Goal: Task Accomplishment & Management: Manage account settings

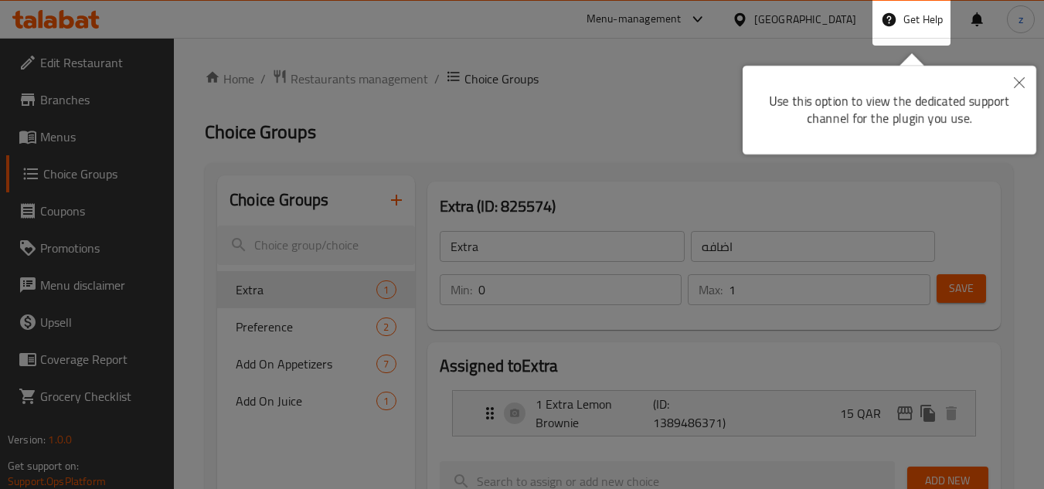
click at [779, 82] on icon "Close" at bounding box center [1019, 82] width 11 height 11
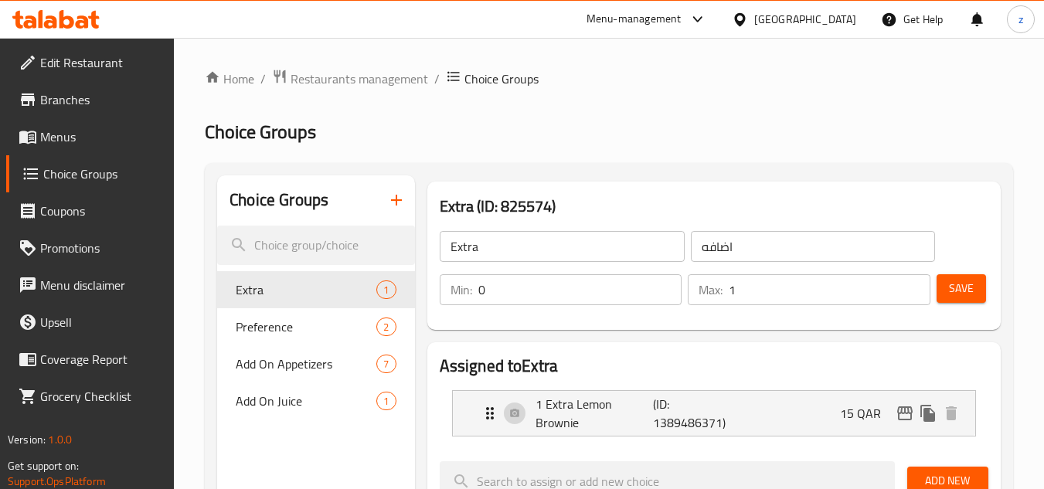
click at [779, 19] on div "[GEOGRAPHIC_DATA]" at bounding box center [805, 19] width 102 height 17
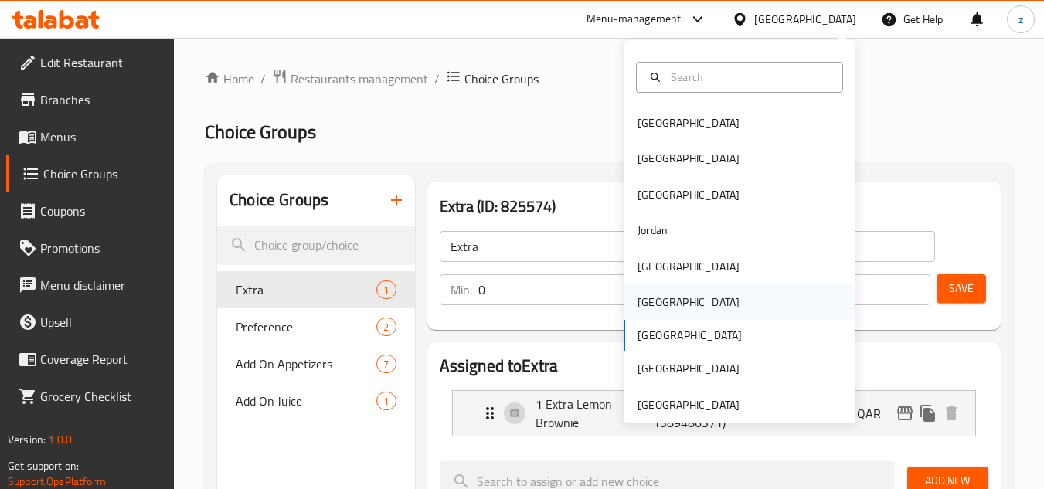
click at [653, 300] on div "[GEOGRAPHIC_DATA]" at bounding box center [688, 302] width 102 height 17
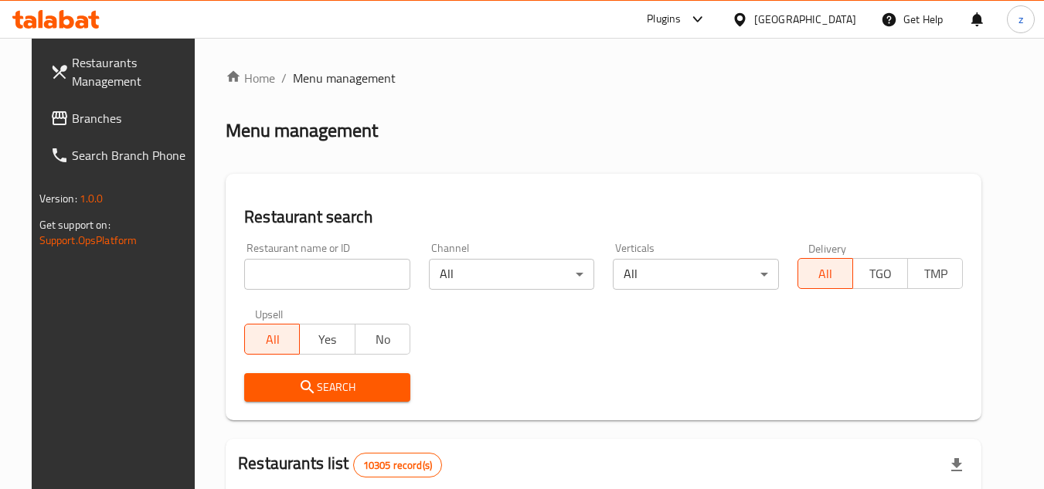
click at [106, 127] on link "Branches" at bounding box center [122, 118] width 168 height 37
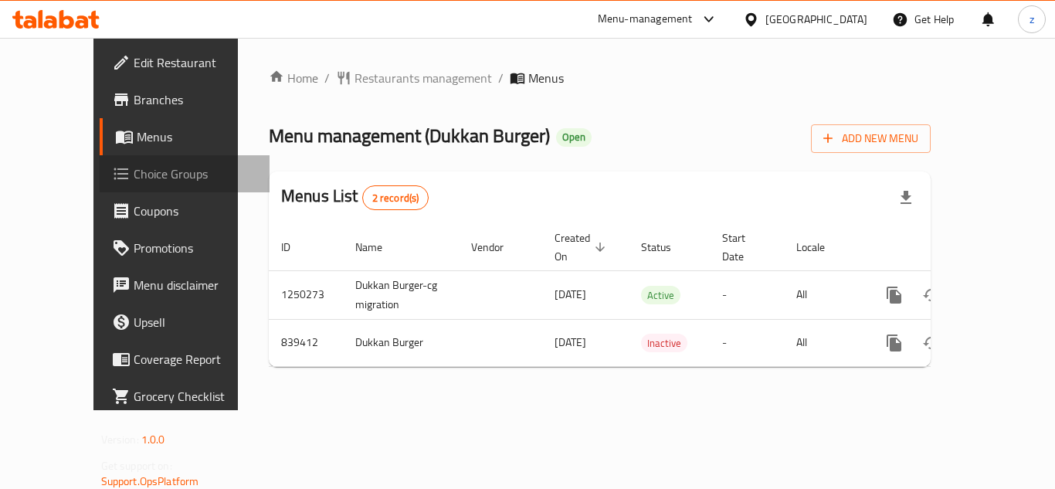
click at [134, 171] on span "Choice Groups" at bounding box center [196, 174] width 124 height 19
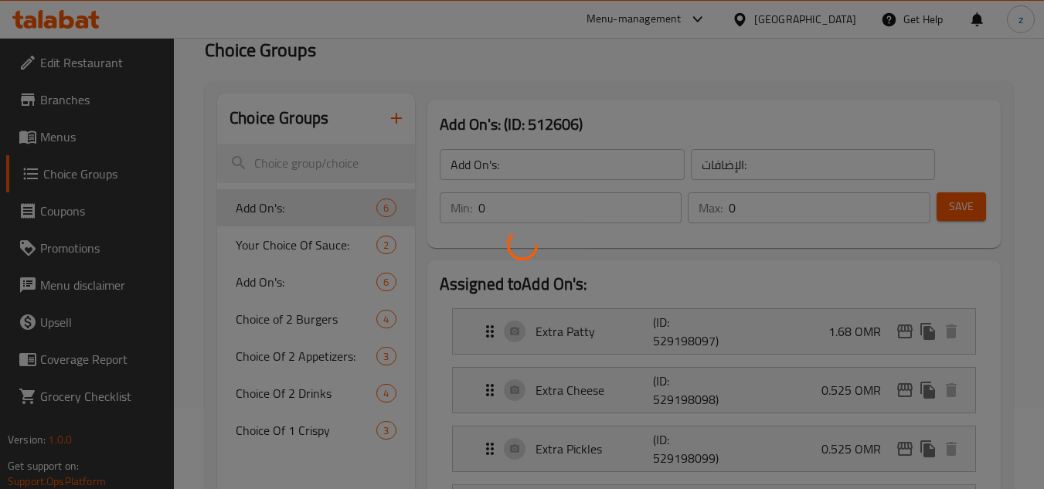
scroll to position [155, 0]
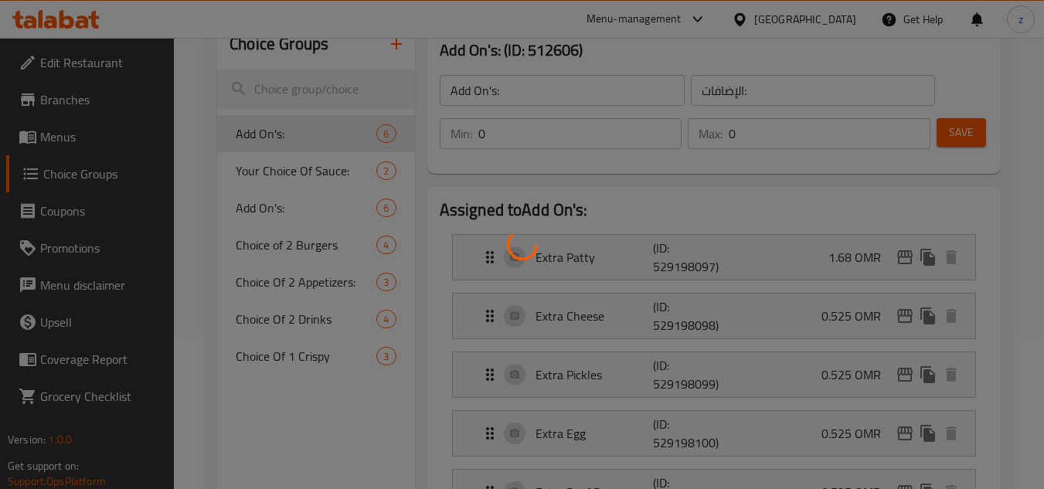
click at [362, 258] on div at bounding box center [522, 244] width 1044 height 489
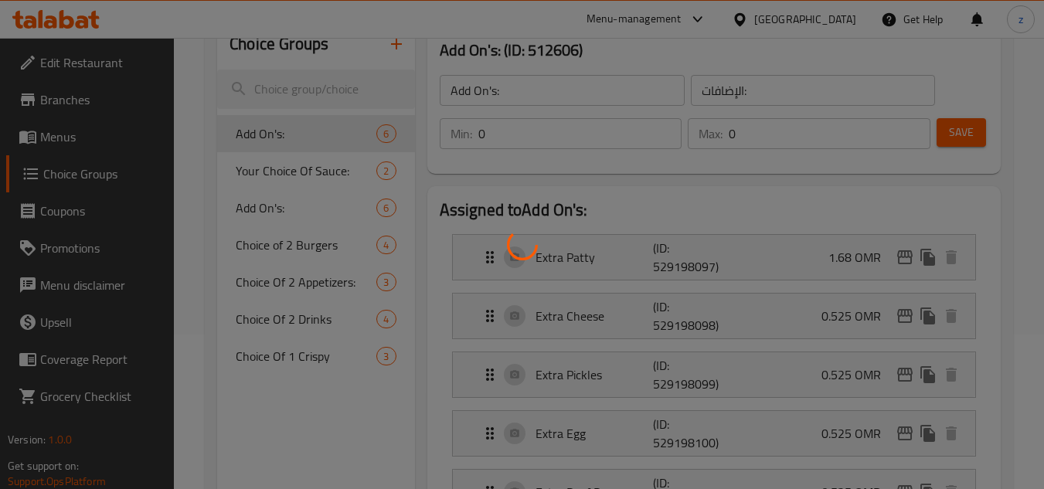
click at [362, 258] on div at bounding box center [522, 244] width 1044 height 489
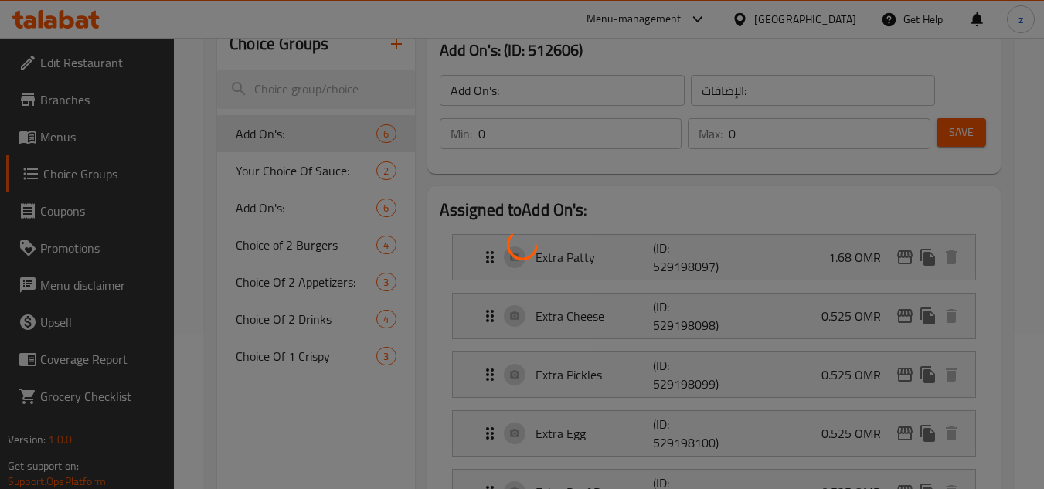
click at [362, 258] on div at bounding box center [522, 244] width 1044 height 489
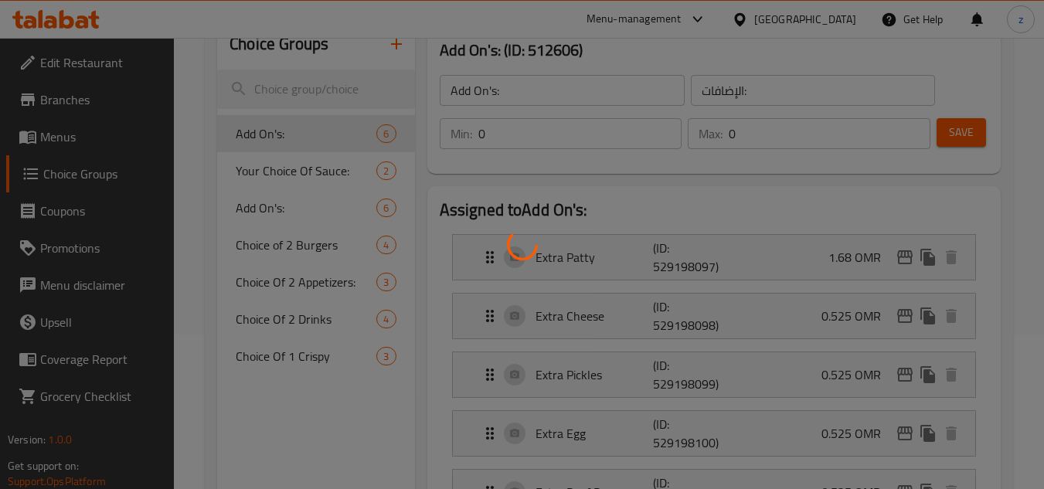
click at [284, 205] on div at bounding box center [522, 244] width 1044 height 489
click at [273, 192] on div at bounding box center [522, 244] width 1044 height 489
click at [271, 189] on div at bounding box center [522, 244] width 1044 height 489
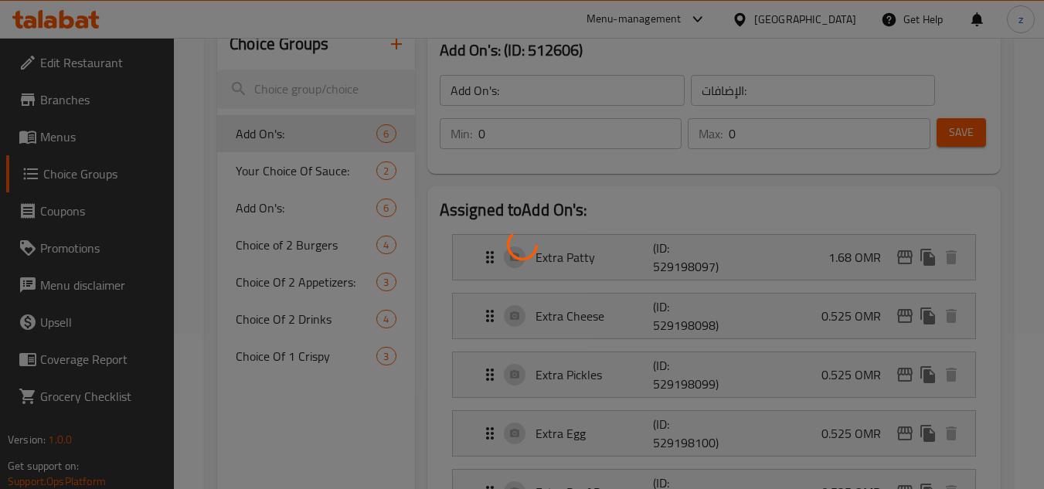
click at [269, 182] on div at bounding box center [522, 244] width 1044 height 489
click at [267, 172] on div at bounding box center [522, 244] width 1044 height 489
click at [267, 168] on div at bounding box center [522, 244] width 1044 height 489
click at [267, 165] on div at bounding box center [522, 244] width 1044 height 489
click at [304, 178] on div at bounding box center [522, 244] width 1044 height 489
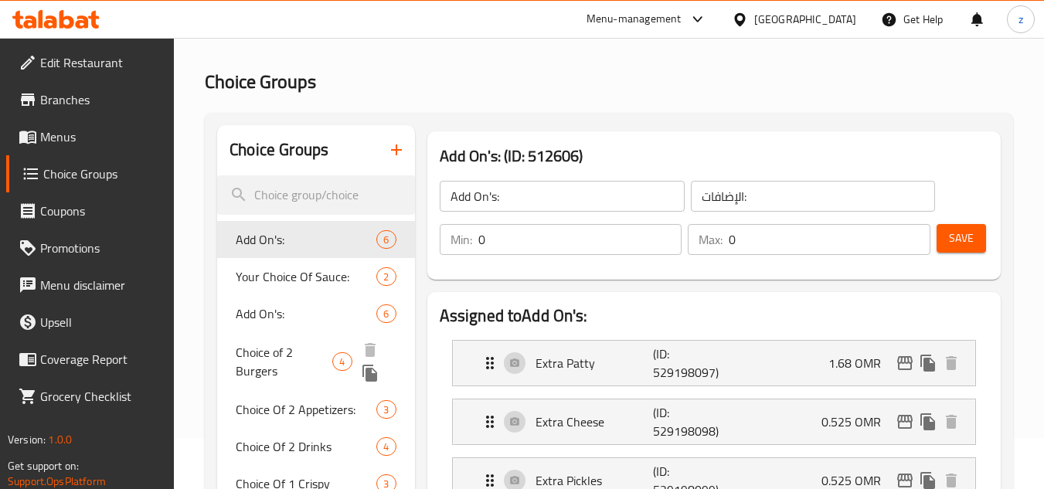
scroll to position [77, 0]
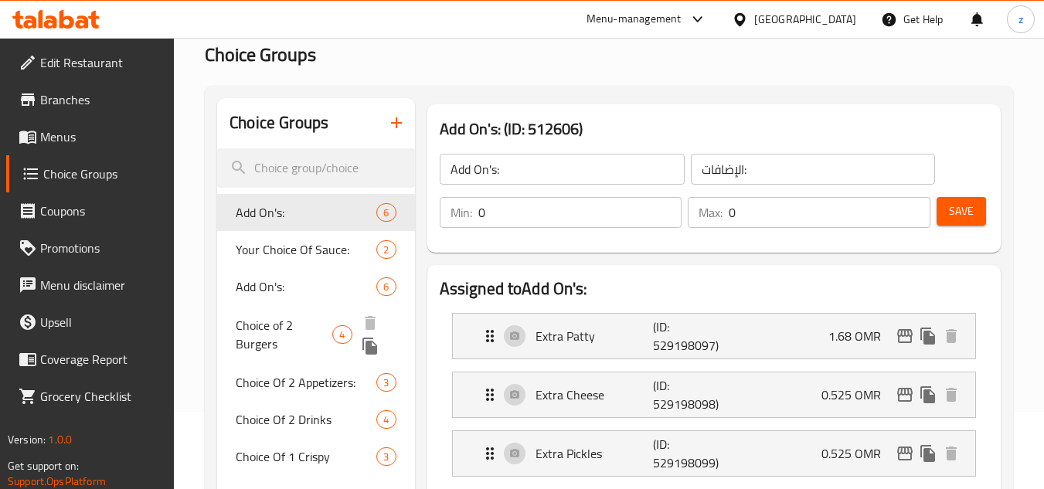
click at [316, 338] on span "Choice of 2 Burgers" at bounding box center [284, 334] width 97 height 37
type input "Choice of 2 Burgers"
type input "اختيار 2 برجر"
type input "2"
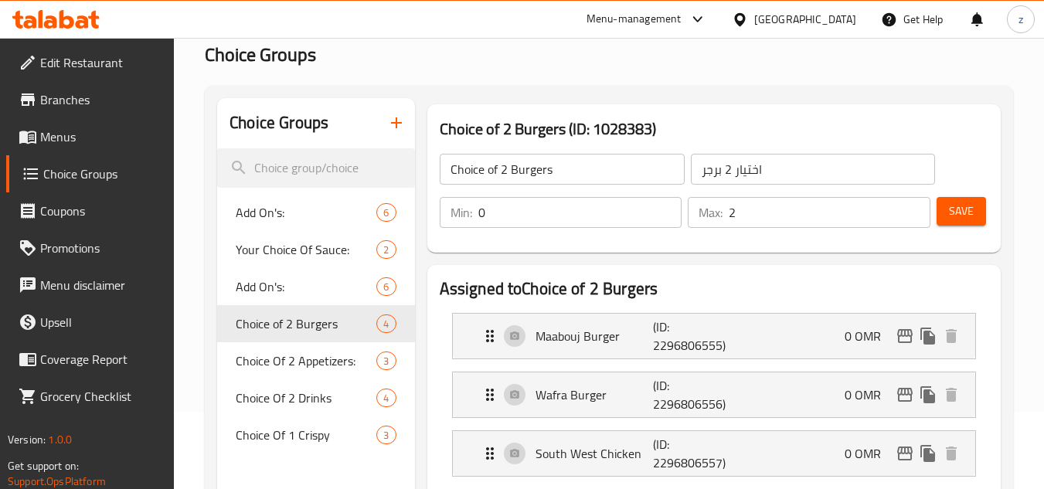
click at [613, 209] on input "0" at bounding box center [580, 212] width 204 height 31
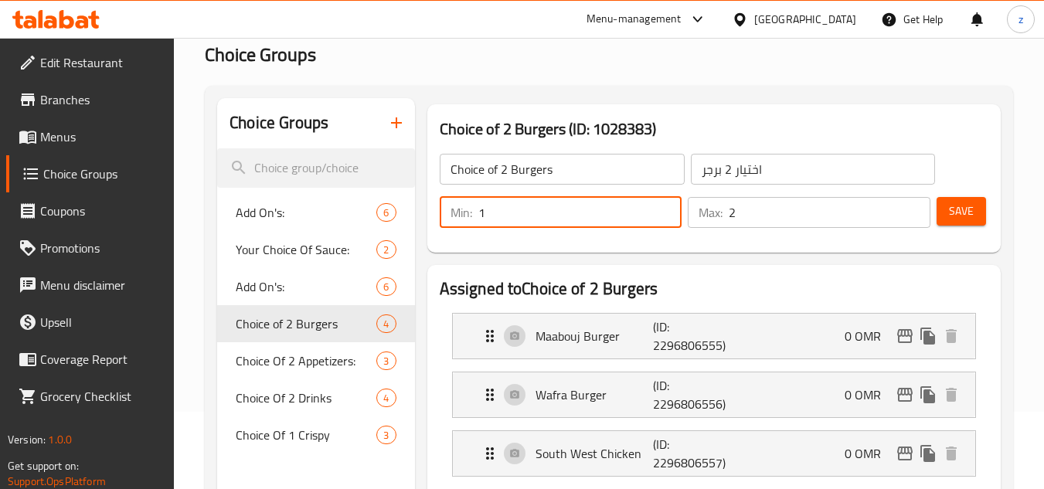
type input "1"
click at [763, 216] on input "2" at bounding box center [830, 212] width 202 height 31
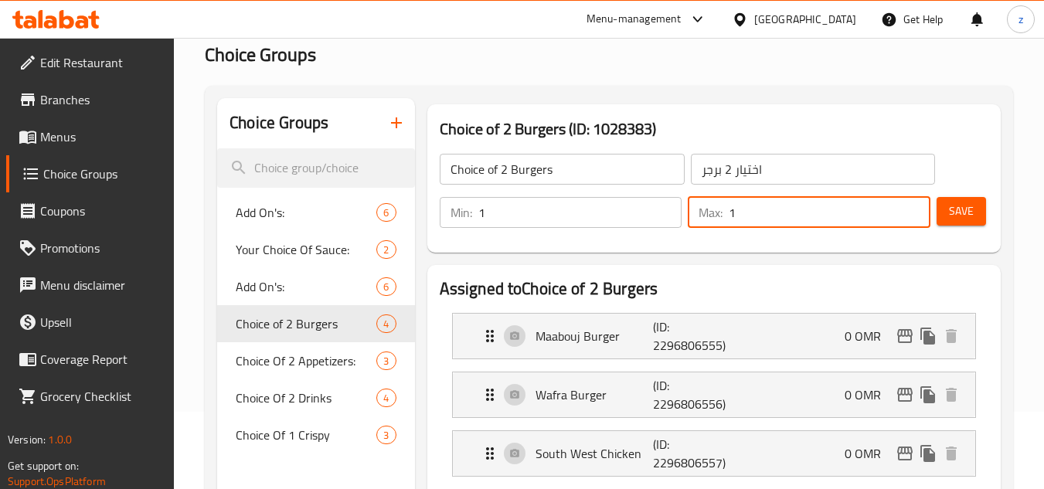
type input "1"
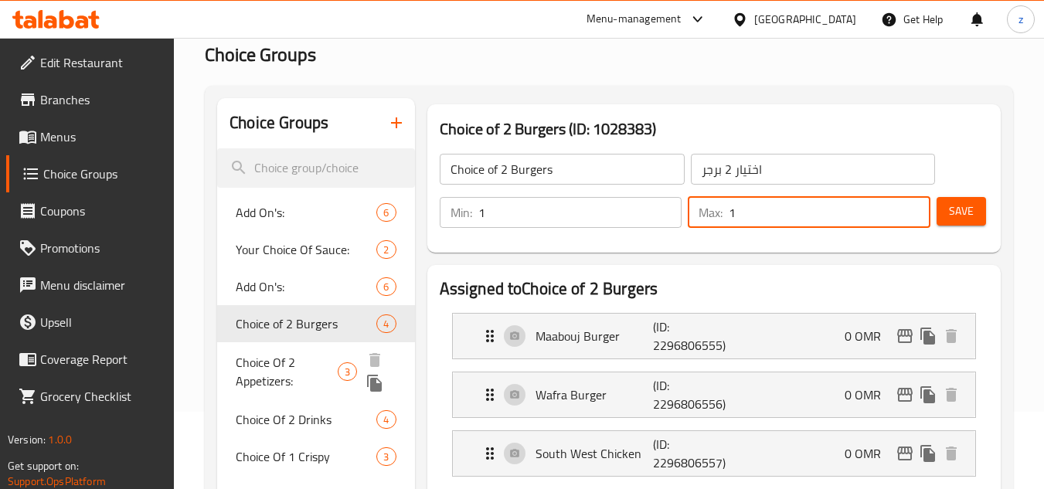
click at [327, 361] on span "Choice Of 2 Appetizers:" at bounding box center [286, 371] width 101 height 37
type input "Choice Of 2 Appetizers:"
type input "اختيار 2 مقبلات:"
type input "0"
type input "2"
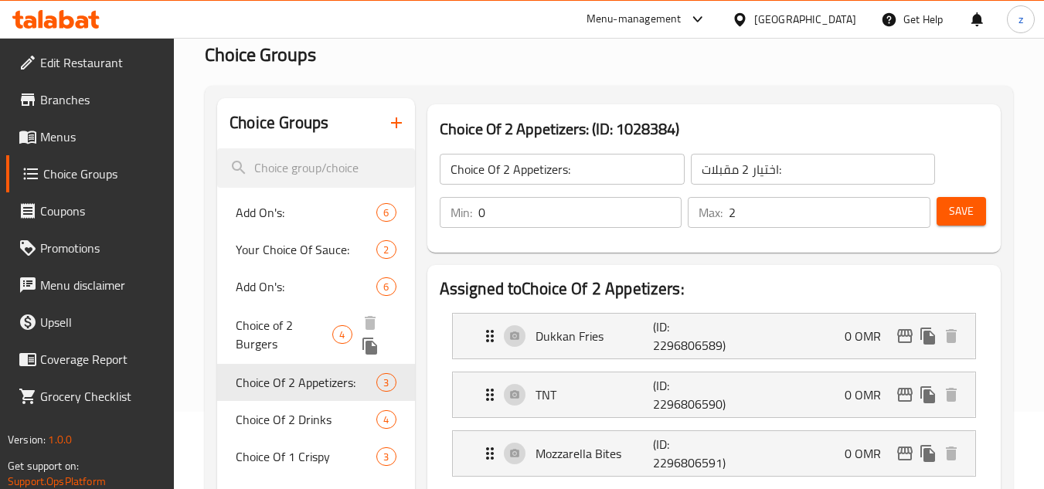
click at [303, 321] on span "Choice of 2 Burgers" at bounding box center [284, 334] width 97 height 37
type input "Choice of 2 Burgers"
type input "اختيار 2 برجر"
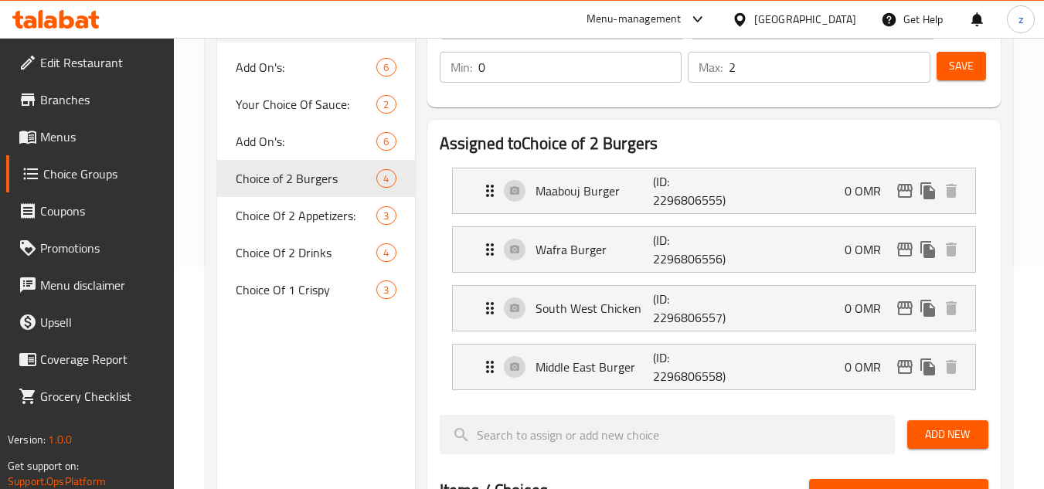
scroll to position [195, 0]
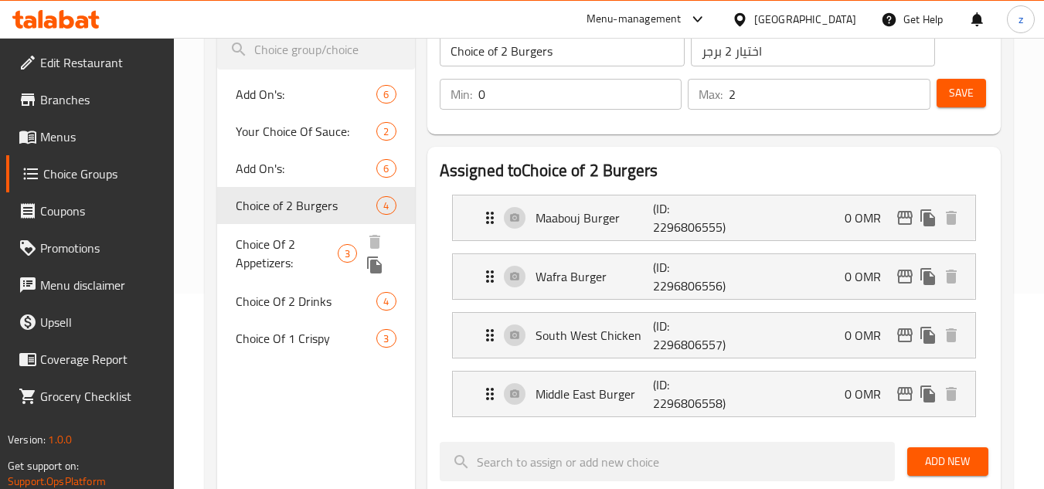
click at [306, 237] on span "Choice Of 2 Appetizers:" at bounding box center [286, 253] width 101 height 37
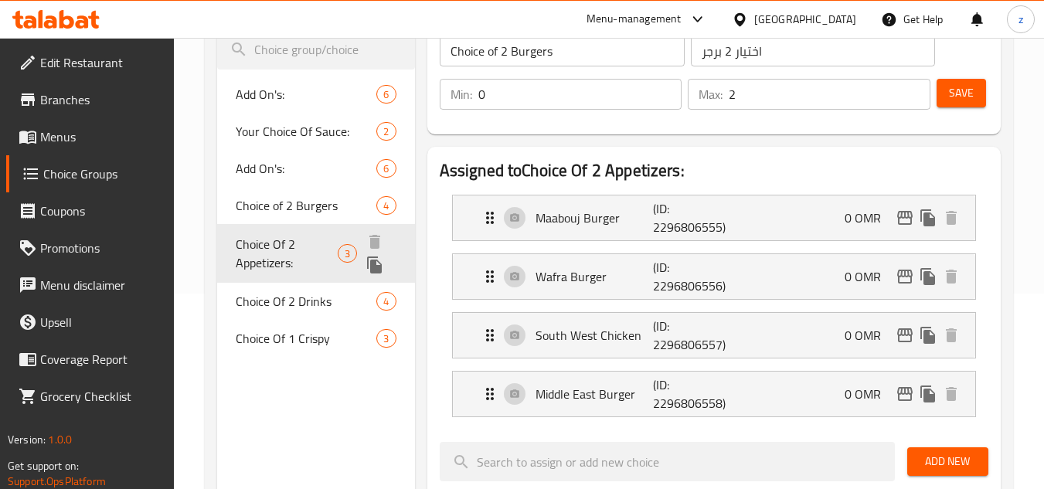
type input "Choice Of 2 Appetizers:"
type input "اختيار 2 مقبلات:"
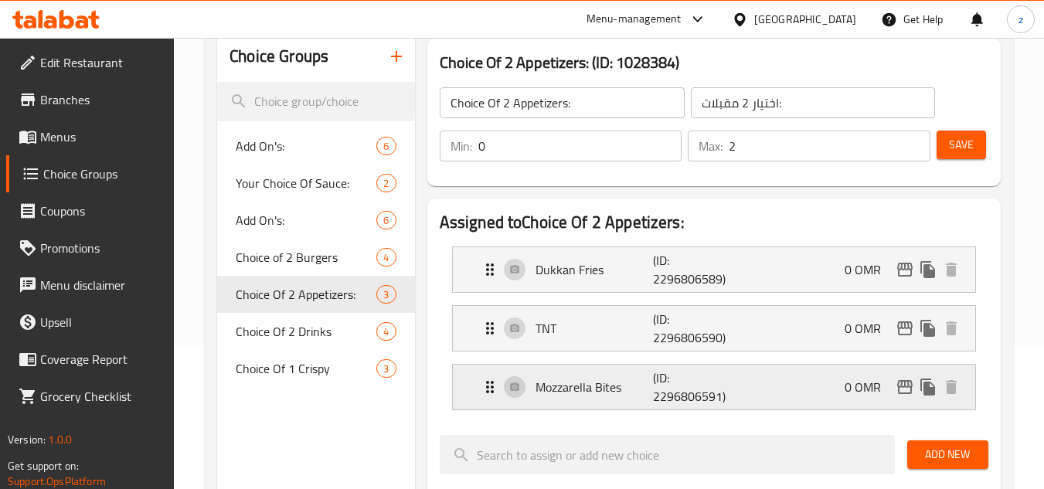
scroll to position [118, 0]
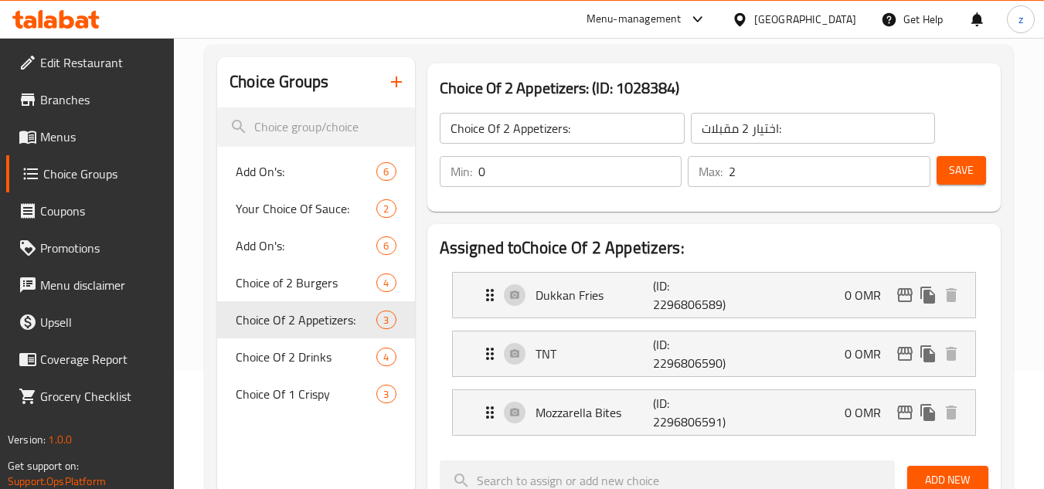
click at [1018, 234] on div "Home / Restaurants management / Choice Groups Choice Groups Choice Groups Add O…" at bounding box center [609, 474] width 870 height 1109
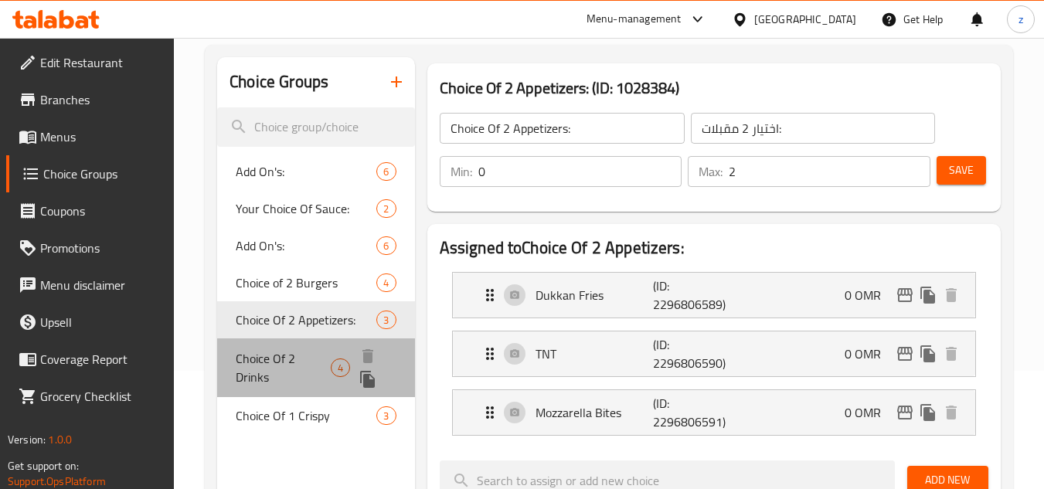
click at [301, 371] on span "Choice Of 2 Drinks" at bounding box center [283, 367] width 95 height 37
type input "Choice Of 2 Drinks"
type input "اختيار من 2 مشروب"
